Goal: Information Seeking & Learning: Check status

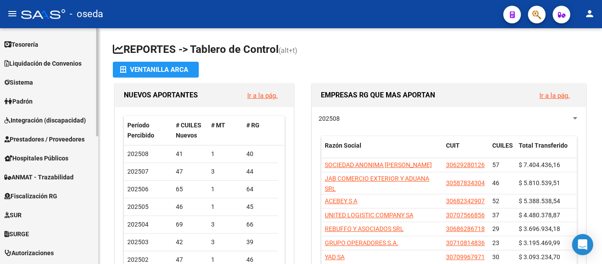
scroll to position [147, 0]
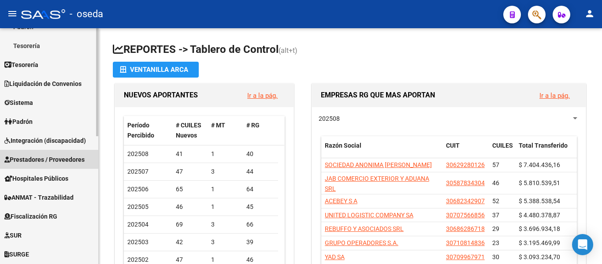
click at [40, 157] on span "Prestadores / Proveedores" at bounding box center [44, 160] width 80 height 10
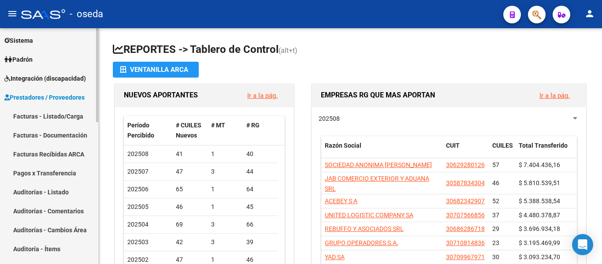
scroll to position [15, 0]
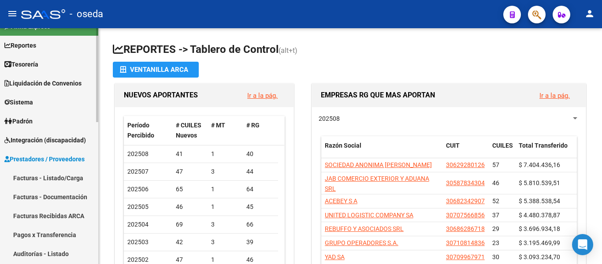
click at [39, 177] on link "Facturas - Listado/Carga" at bounding box center [49, 177] width 98 height 19
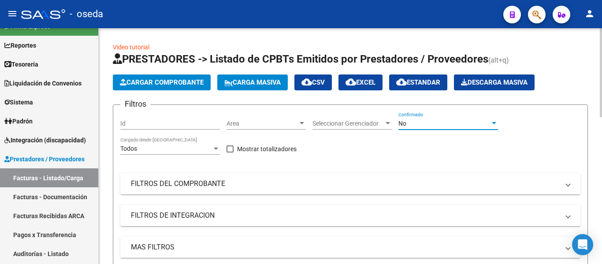
click at [442, 124] on div "No" at bounding box center [444, 123] width 92 height 7
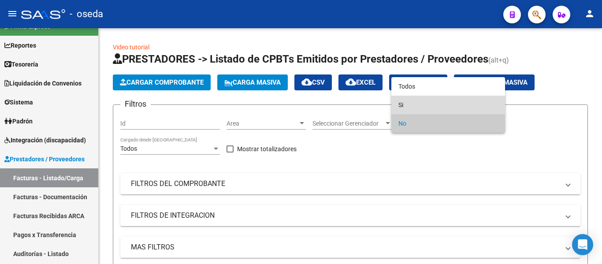
click at [440, 100] on span "Si" at bounding box center [448, 105] width 100 height 19
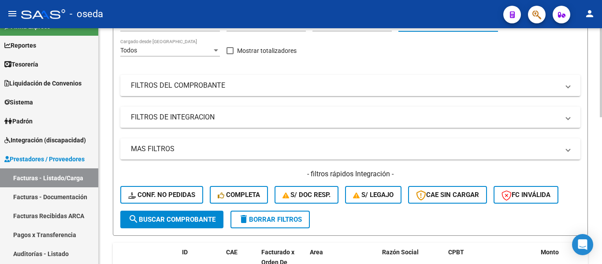
scroll to position [132, 0]
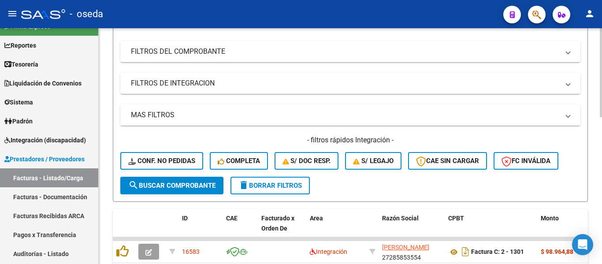
click at [175, 112] on mat-panel-title "MAS FILTROS" at bounding box center [345, 115] width 428 height 10
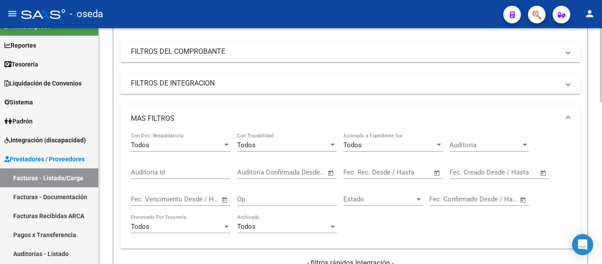
click at [478, 198] on input "text" at bounding box center [487, 199] width 43 height 8
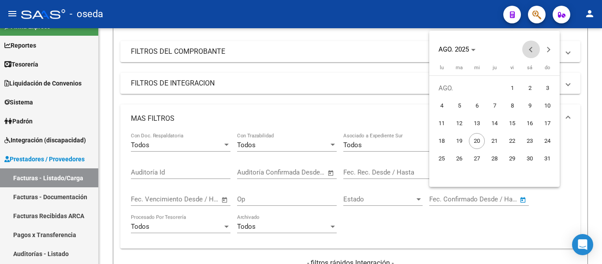
click at [532, 48] on button "Previous month" at bounding box center [531, 50] width 18 height 18
click at [460, 104] on span "1" at bounding box center [459, 106] width 16 height 16
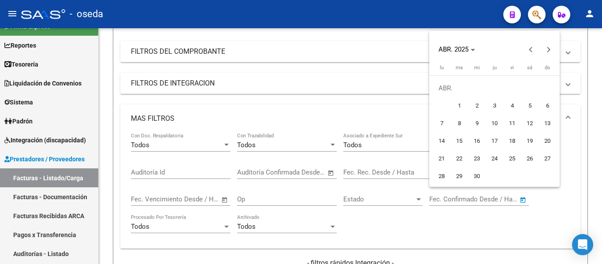
type input "[DATE]"
click at [552, 50] on span "Next month" at bounding box center [549, 50] width 18 height 18
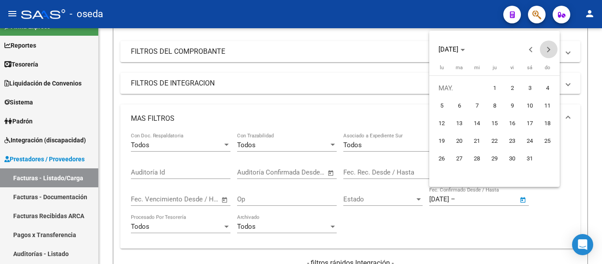
click at [552, 50] on span "Next month" at bounding box center [549, 50] width 18 height 18
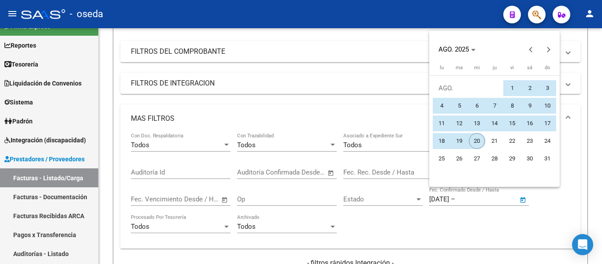
click at [480, 140] on span "20" at bounding box center [477, 141] width 16 height 16
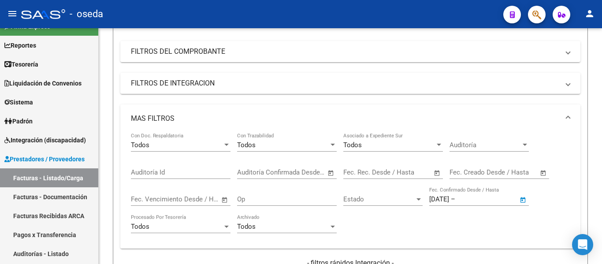
type input "[DATE]"
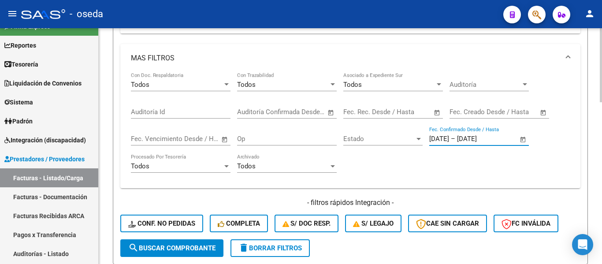
scroll to position [308, 0]
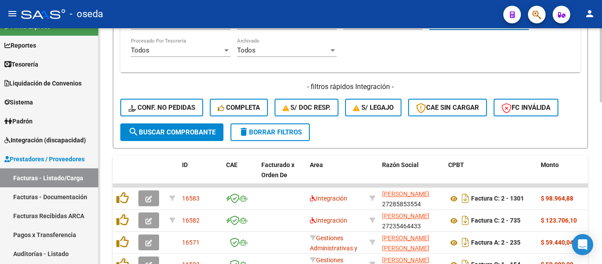
click at [180, 133] on span "search Buscar Comprobante" at bounding box center [171, 132] width 87 height 8
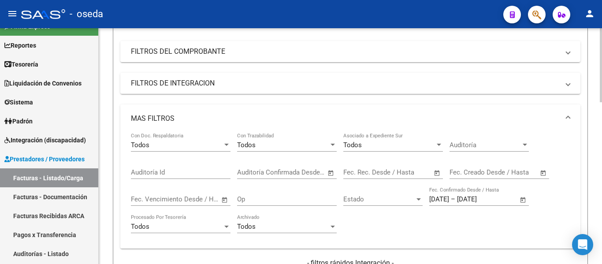
scroll to position [0, 0]
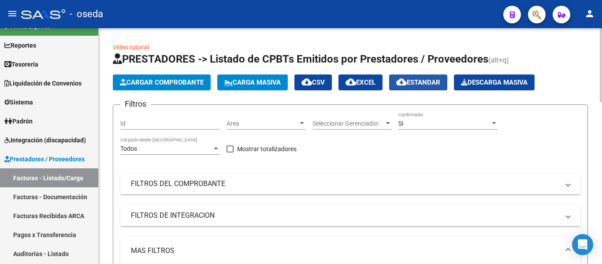
click at [423, 81] on span "cloud_download Estandar" at bounding box center [418, 82] width 44 height 8
click at [541, 17] on icon "button" at bounding box center [536, 15] width 9 height 10
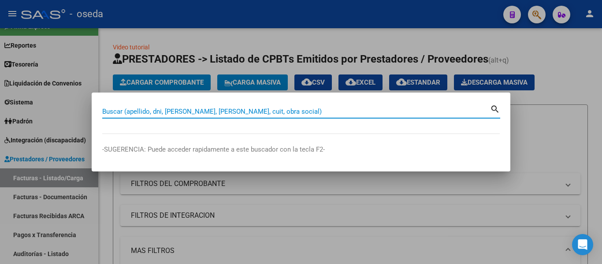
paste input "27-38701548-0"
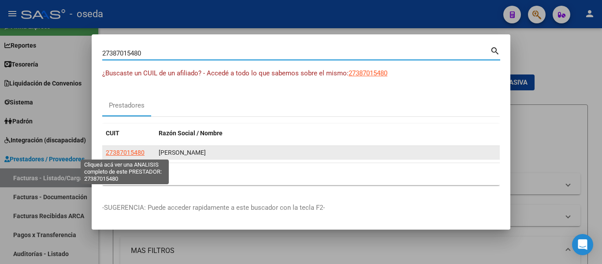
click at [138, 154] on span "27387015480" at bounding box center [125, 152] width 39 height 7
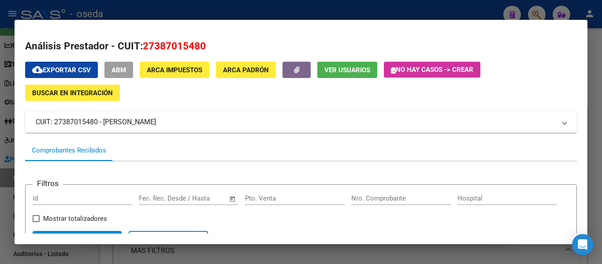
drag, startPoint x: 143, startPoint y: 46, endPoint x: 208, endPoint y: 44, distance: 65.7
click at [208, 44] on h2 "Análisis Prestador - CUIT: 27387015480" at bounding box center [301, 46] width 552 height 15
copy span "27387015480"
click at [28, 105] on div "cloud_download Exportar CSV ABM ARCA Impuestos ARCA Padrón Ver Usuarios No hay …" at bounding box center [301, 239] width 552 height 354
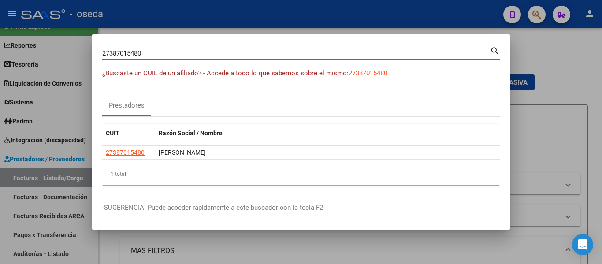
drag, startPoint x: 149, startPoint y: 56, endPoint x: 0, endPoint y: 1, distance: 158.9
click at [0, 3] on div "27387015480 Buscar (apellido, dni, cuil, nro traspaso, cuit, obra social) searc…" at bounding box center [301, 132] width 602 height 264
paste input "-29910559-3"
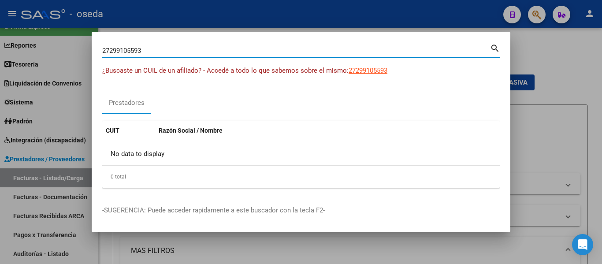
drag, startPoint x: 149, startPoint y: 48, endPoint x: 13, endPoint y: 25, distance: 138.5
click at [13, 25] on div "27299105593 Buscar (apellido, dni, cuil, nro traspaso, cuit, obra social) searc…" at bounding box center [301, 132] width 602 height 264
paste input "30-70937214-5"
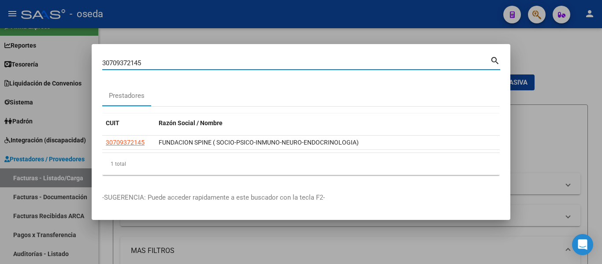
drag, startPoint x: 172, startPoint y: 64, endPoint x: 0, endPoint y: 43, distance: 173.0
click at [0, 43] on div "30709372145 Buscar (apellido, dni, cuil, nro traspaso, cuit, obra social) searc…" at bounding box center [301, 132] width 602 height 264
paste input "20-36873151-0"
type input "20368731510"
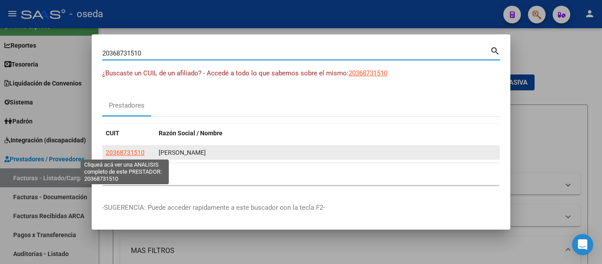
click at [130, 154] on span "20368731510" at bounding box center [125, 152] width 39 height 7
type textarea "20368731510"
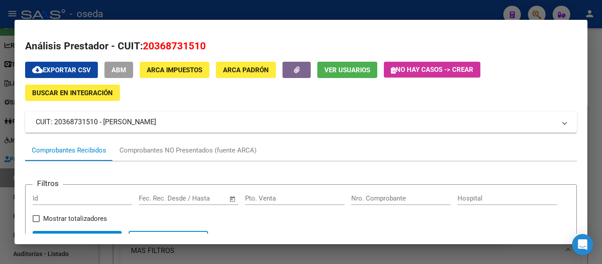
drag, startPoint x: 206, startPoint y: 44, endPoint x: 144, endPoint y: 47, distance: 61.3
click at [144, 47] on h2 "Análisis Prestador - CUIT: 20368731510" at bounding box center [301, 46] width 552 height 15
copy span "20368731510"
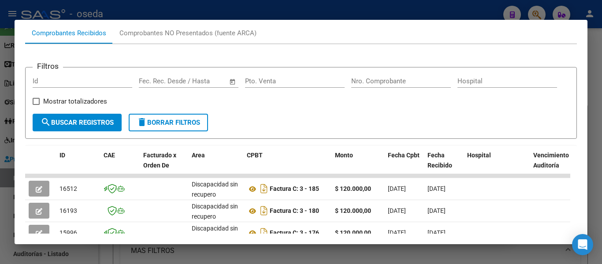
scroll to position [132, 0]
